Goal: Navigation & Orientation: Find specific page/section

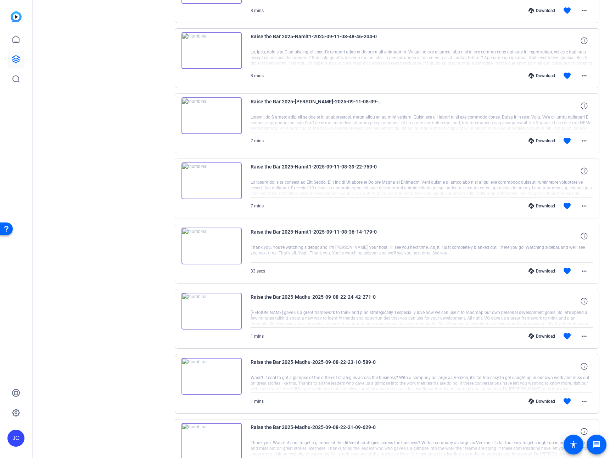
scroll to position [325, 0]
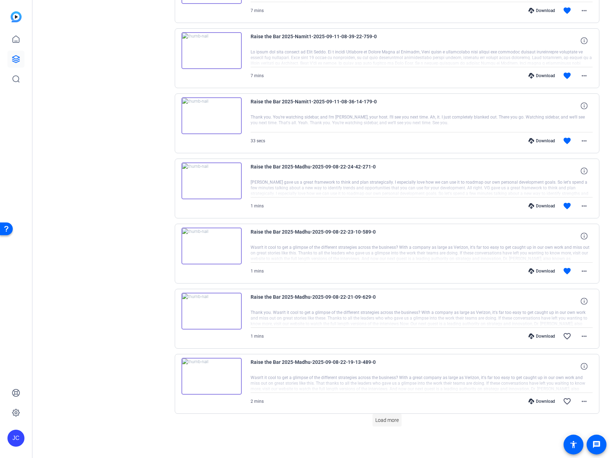
click at [397, 422] on span at bounding box center [386, 420] width 29 height 17
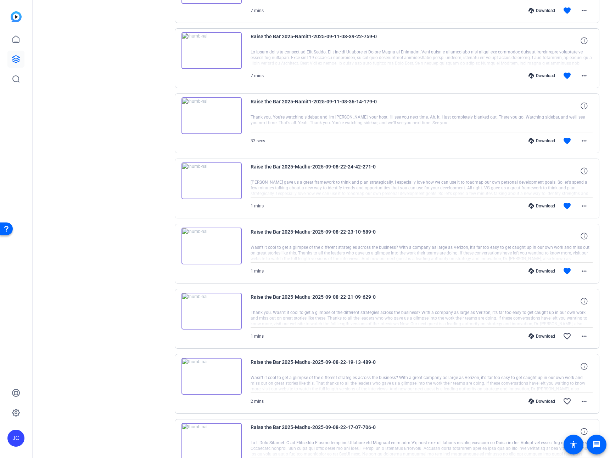
scroll to position [0, 0]
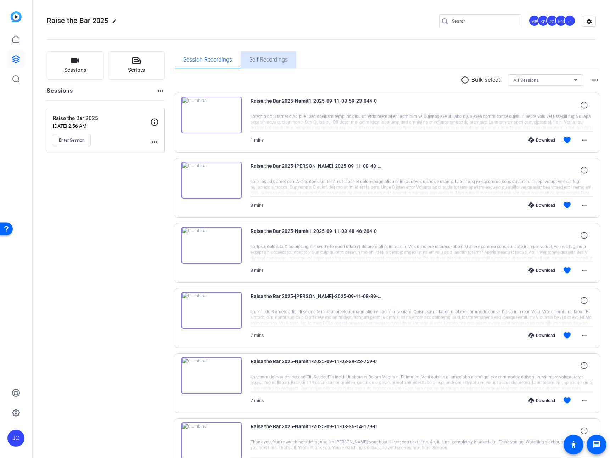
click at [261, 61] on span "Self Recordings" at bounding box center [268, 60] width 39 height 6
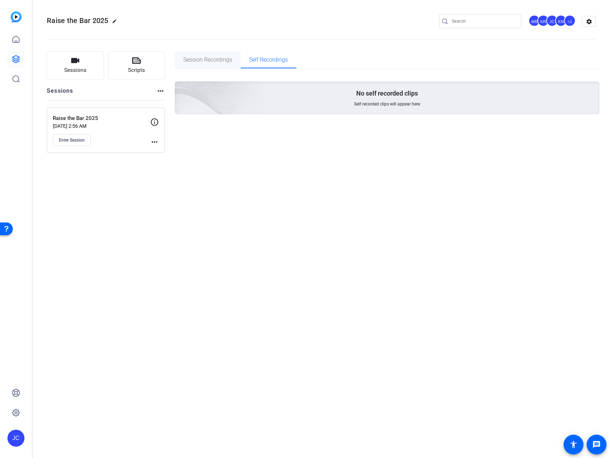
click at [213, 62] on span "Session Recordings" at bounding box center [207, 60] width 49 height 6
